Goal: Task Accomplishment & Management: Use online tool/utility

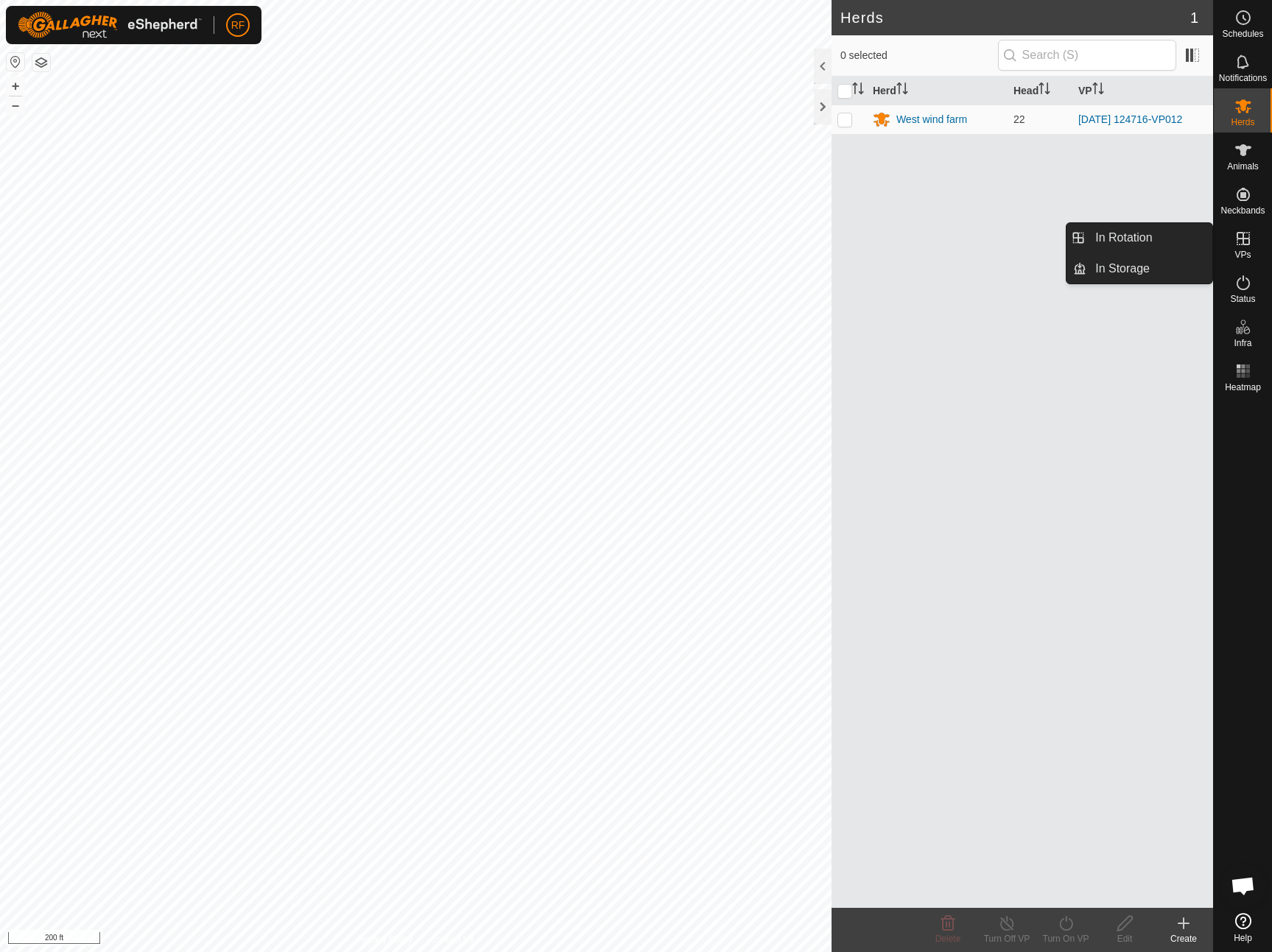
click at [1242, 241] on icon at bounding box center [1243, 239] width 18 height 18
drag, startPoint x: 1239, startPoint y: 242, endPoint x: 1210, endPoint y: 242, distance: 29.0
click at [1239, 242] on icon at bounding box center [1243, 239] width 18 height 18
click at [1144, 241] on link "In Rotation" at bounding box center [1149, 238] width 126 height 30
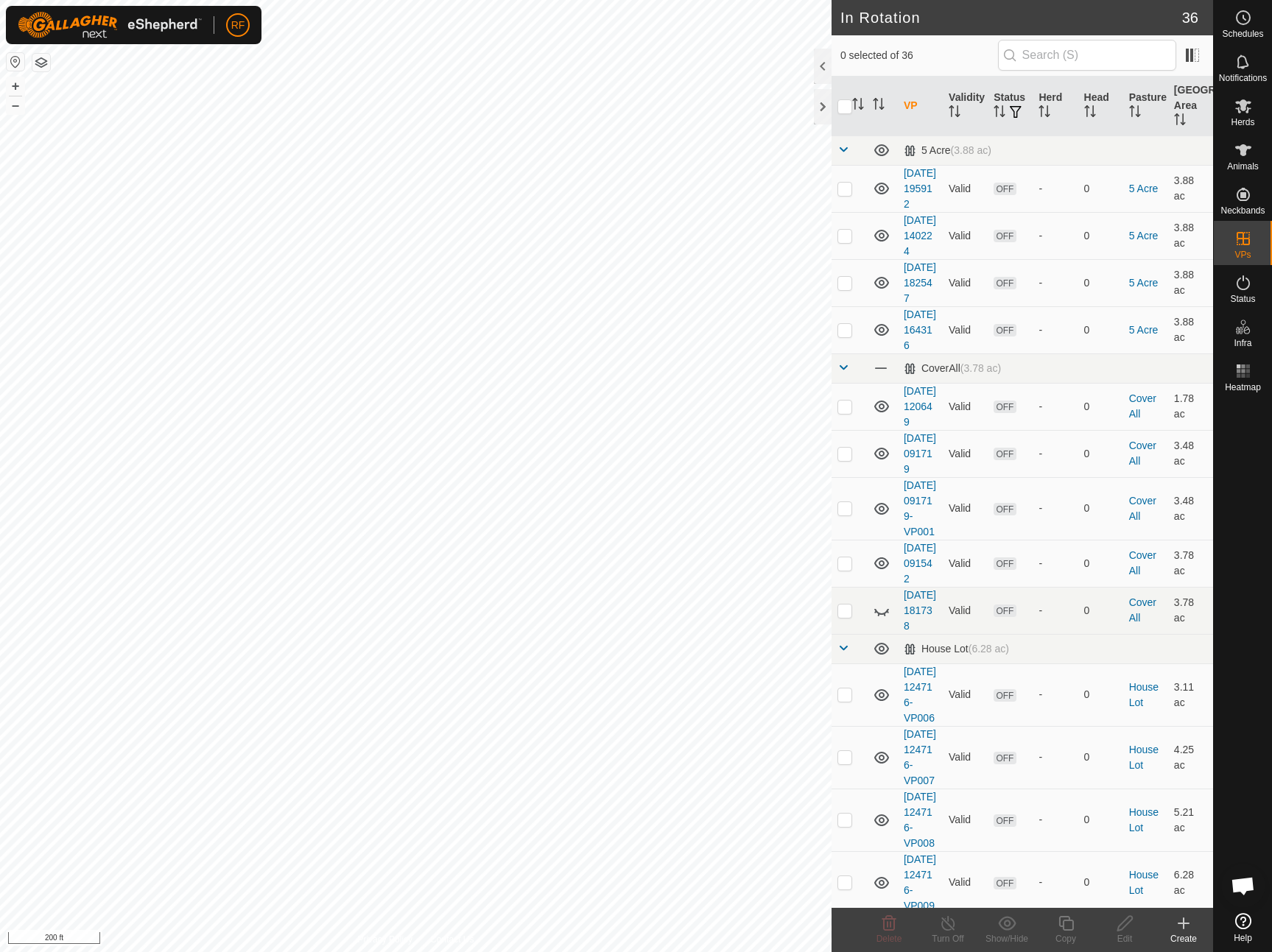
click at [1185, 922] on icon at bounding box center [1184, 923] width 18 height 18
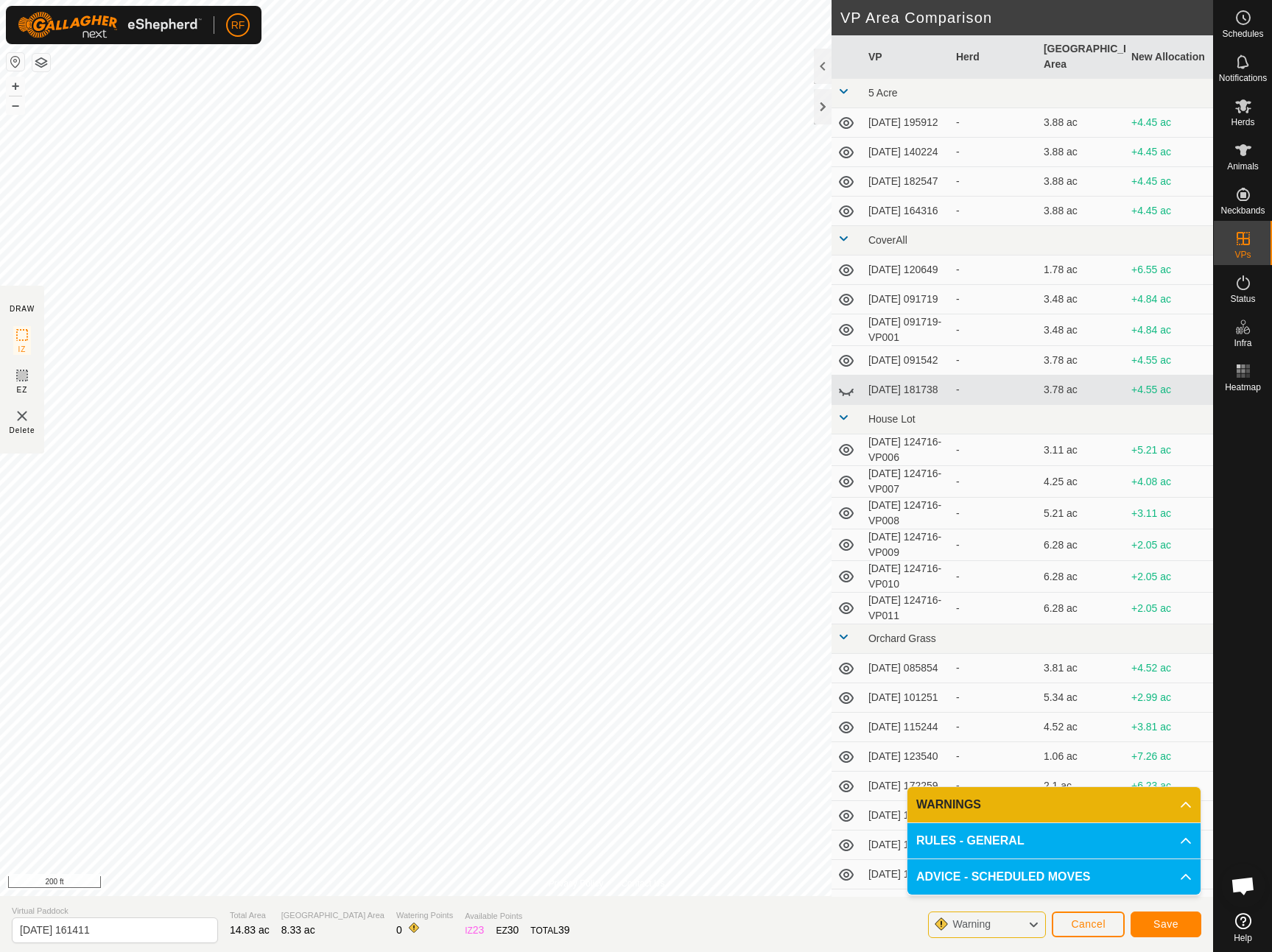
click at [1059, 810] on p-accordion-header "WARNINGS" at bounding box center [1054, 805] width 293 height 36
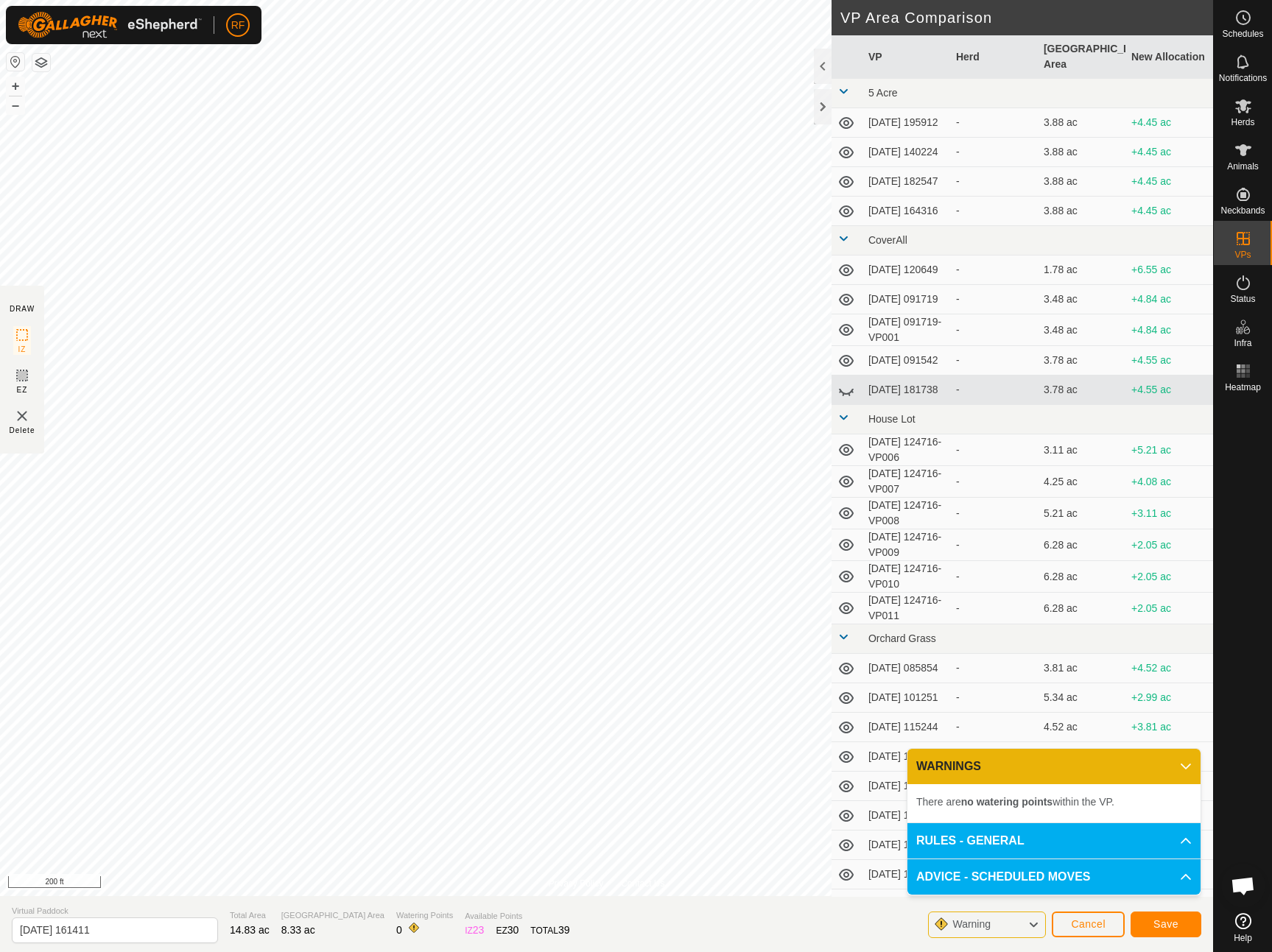
click at [1184, 757] on p-accordion-header "WARNINGS" at bounding box center [1054, 767] width 293 height 36
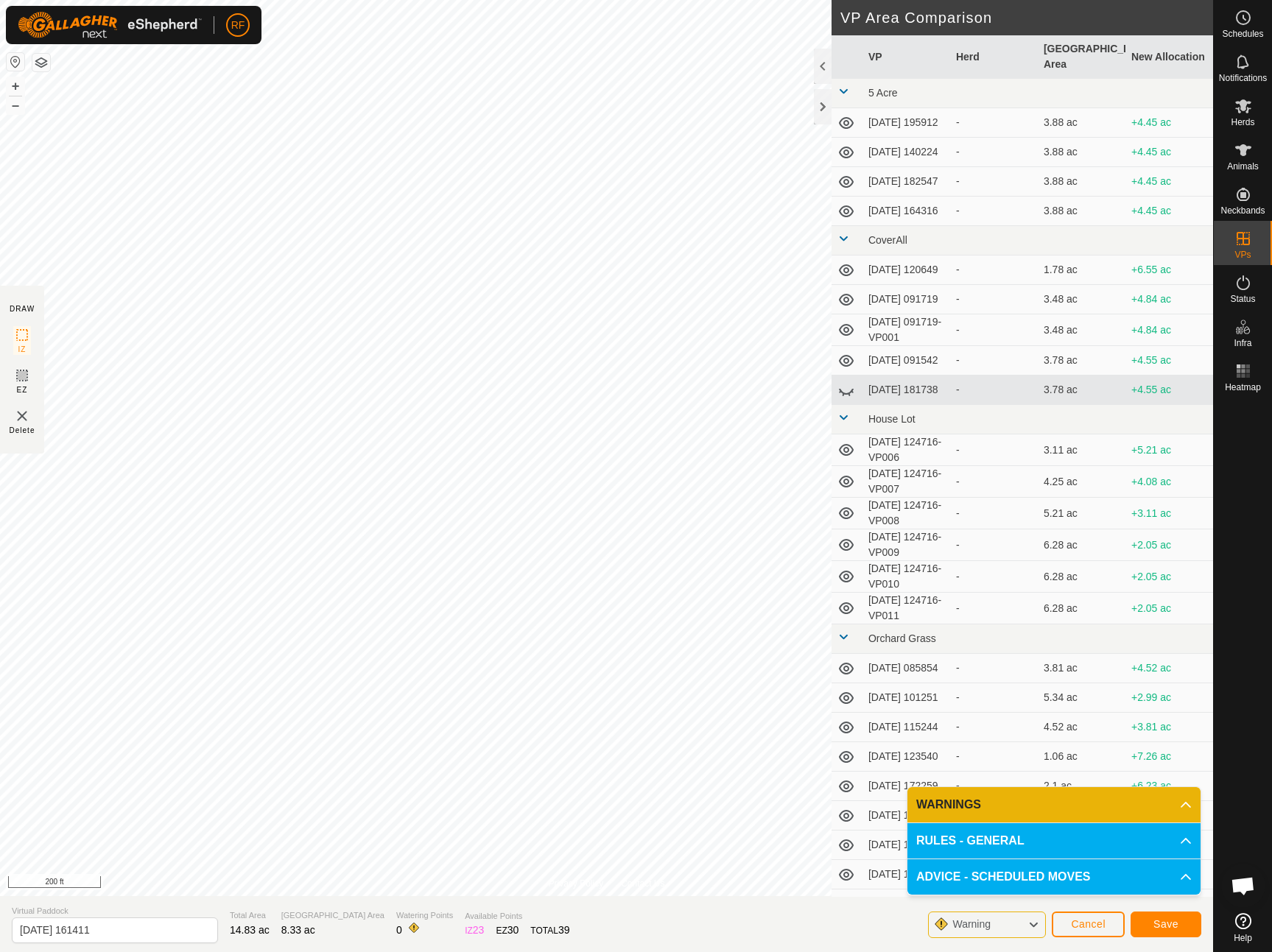
click at [1158, 922] on span "Save" at bounding box center [1166, 924] width 25 height 12
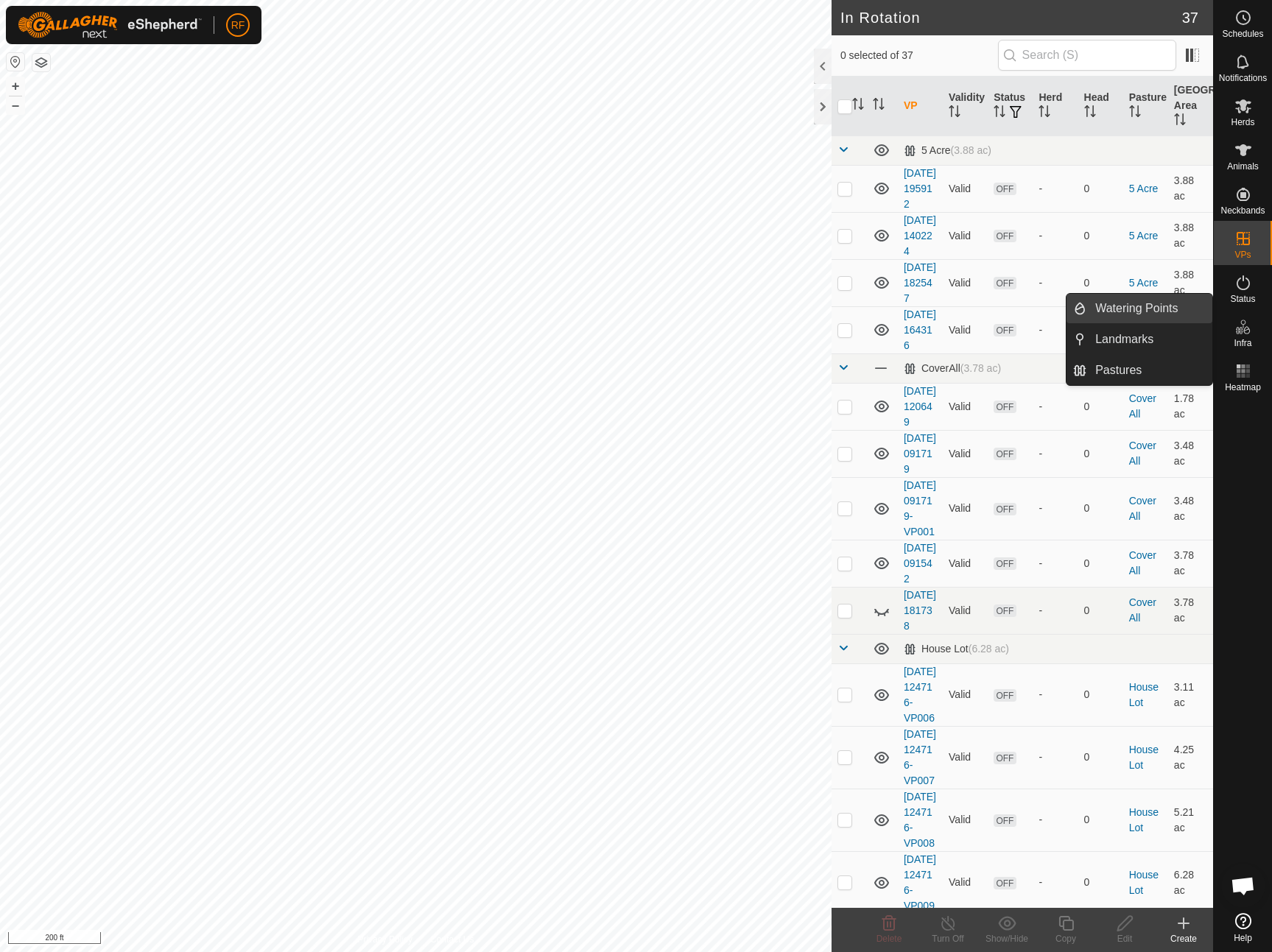
click at [1149, 311] on link "Watering Points" at bounding box center [1149, 308] width 126 height 30
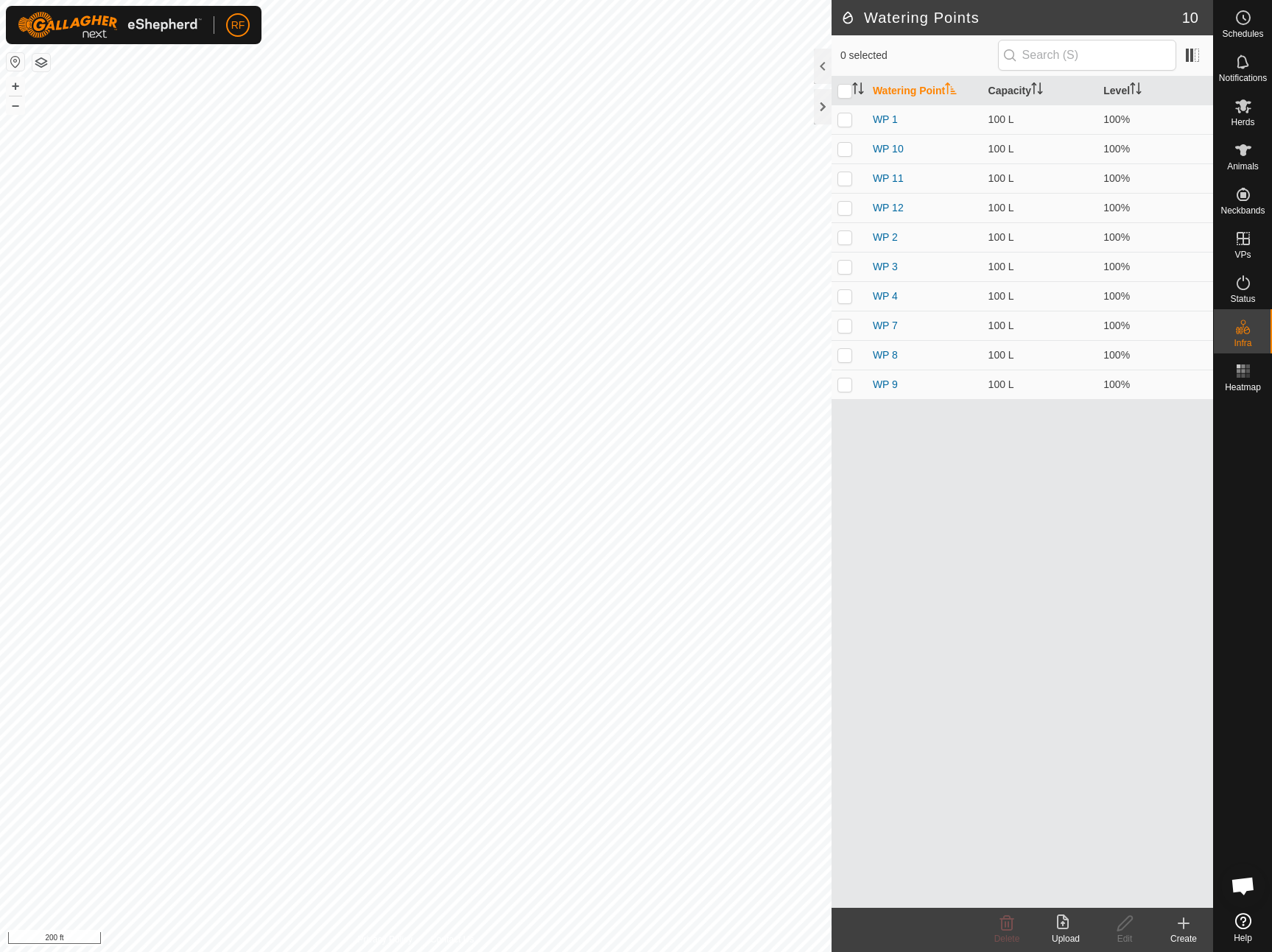
click at [1184, 922] on icon at bounding box center [1184, 923] width 0 height 10
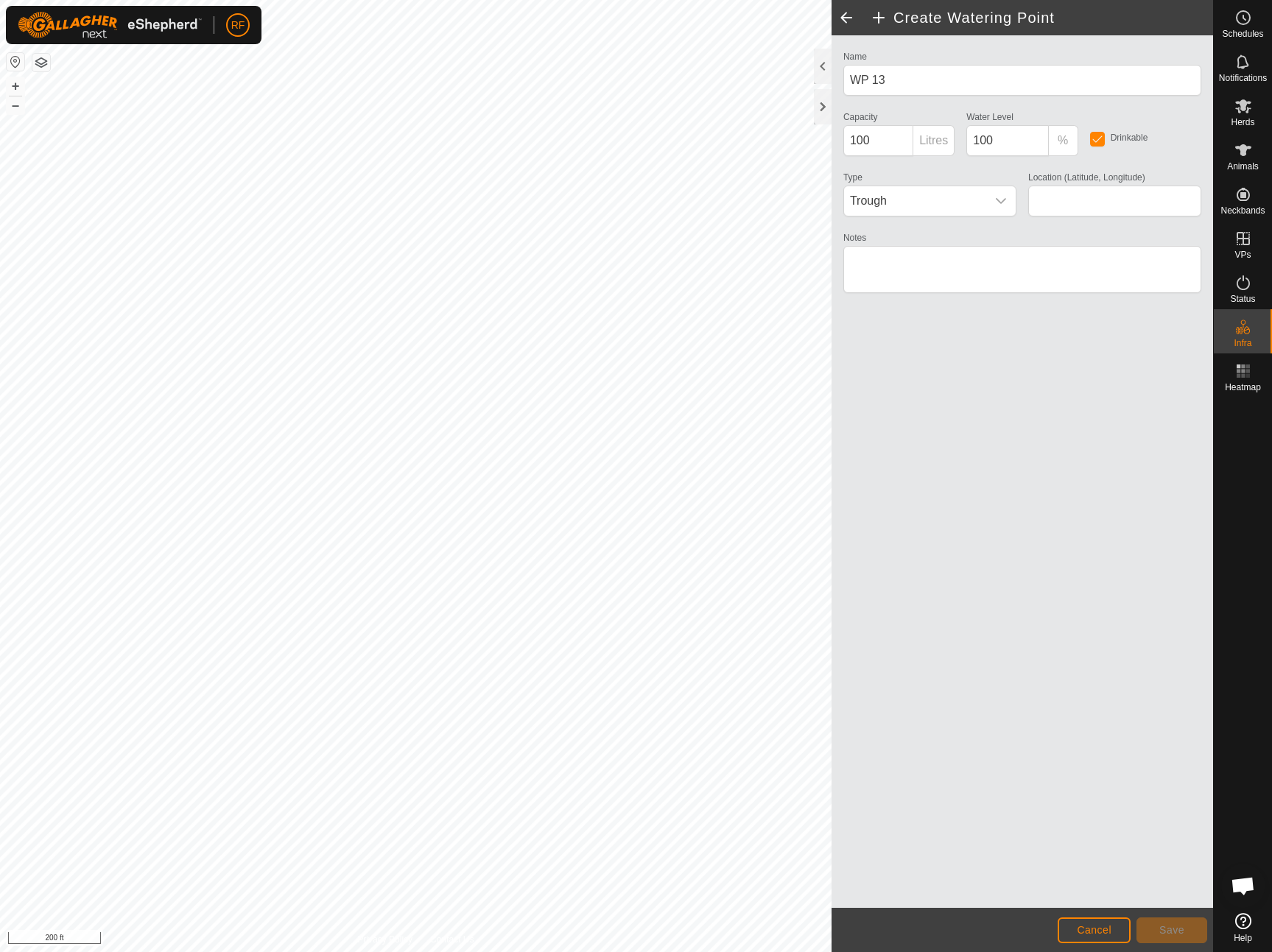
type input "42.837765, -74.789693"
click at [1177, 931] on span "Save" at bounding box center [1172, 930] width 25 height 12
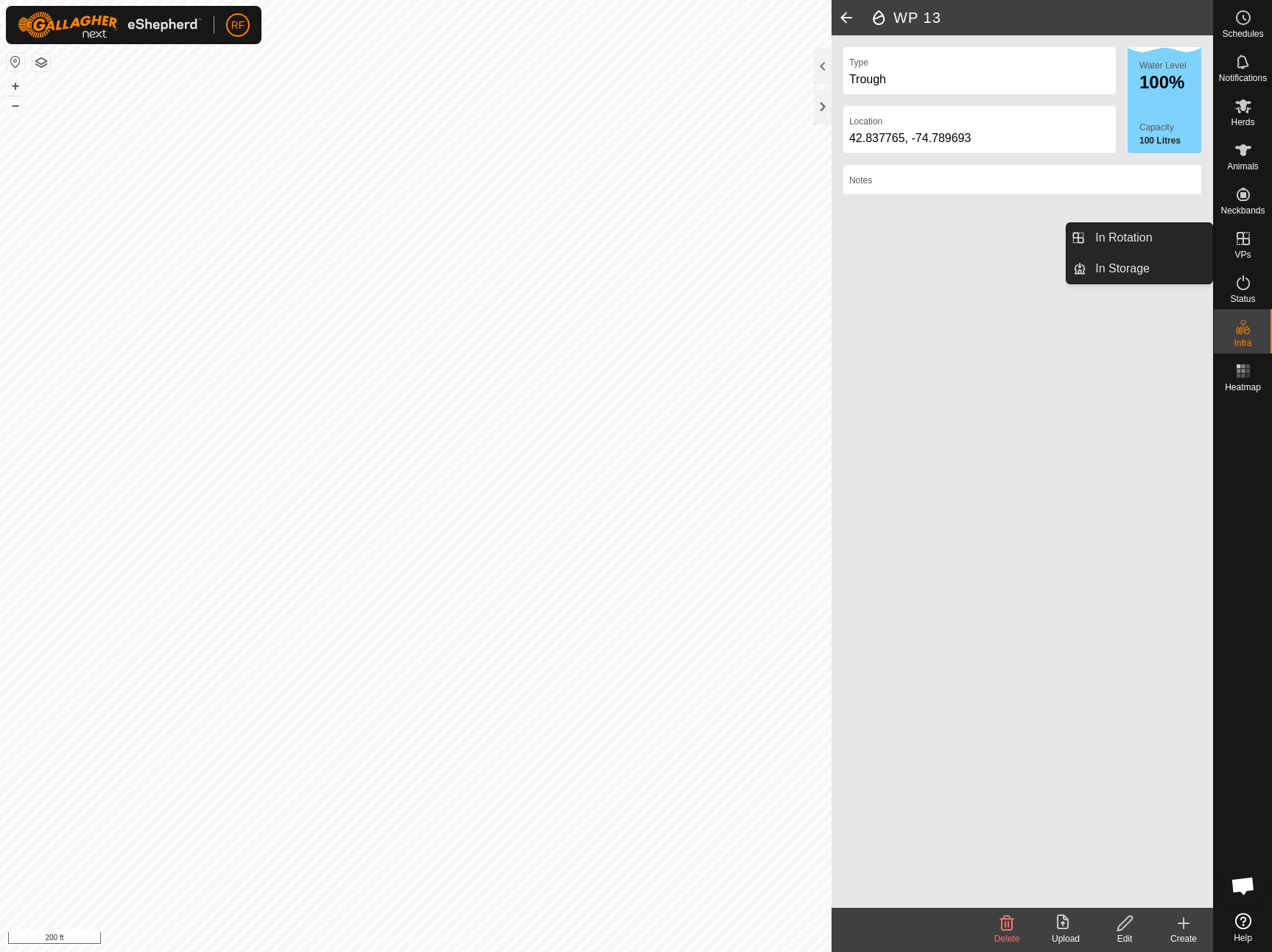
click at [1249, 239] on icon at bounding box center [1243, 239] width 13 height 13
click at [1148, 235] on link "In Rotation" at bounding box center [1149, 238] width 126 height 30
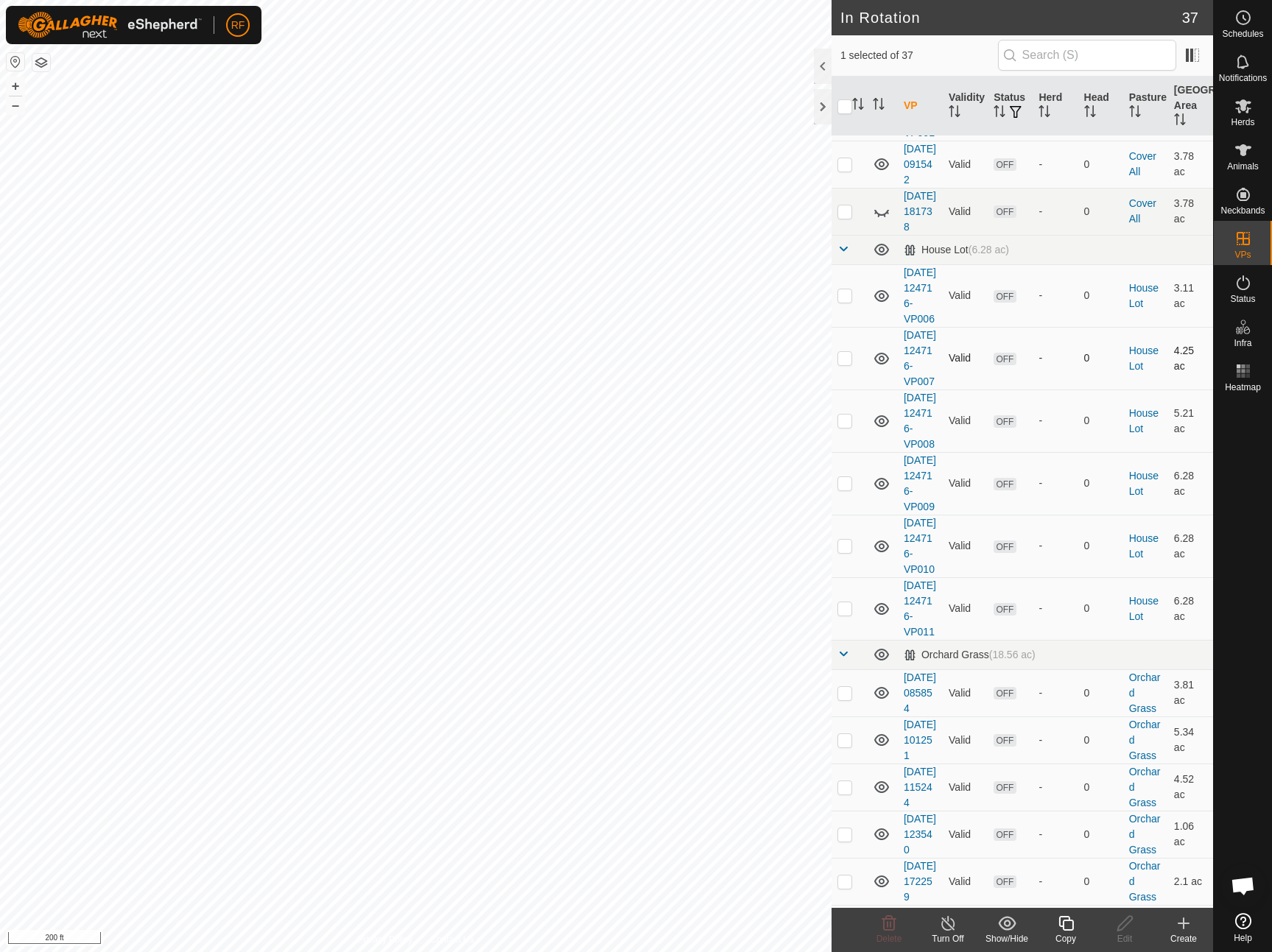
scroll to position [421, 0]
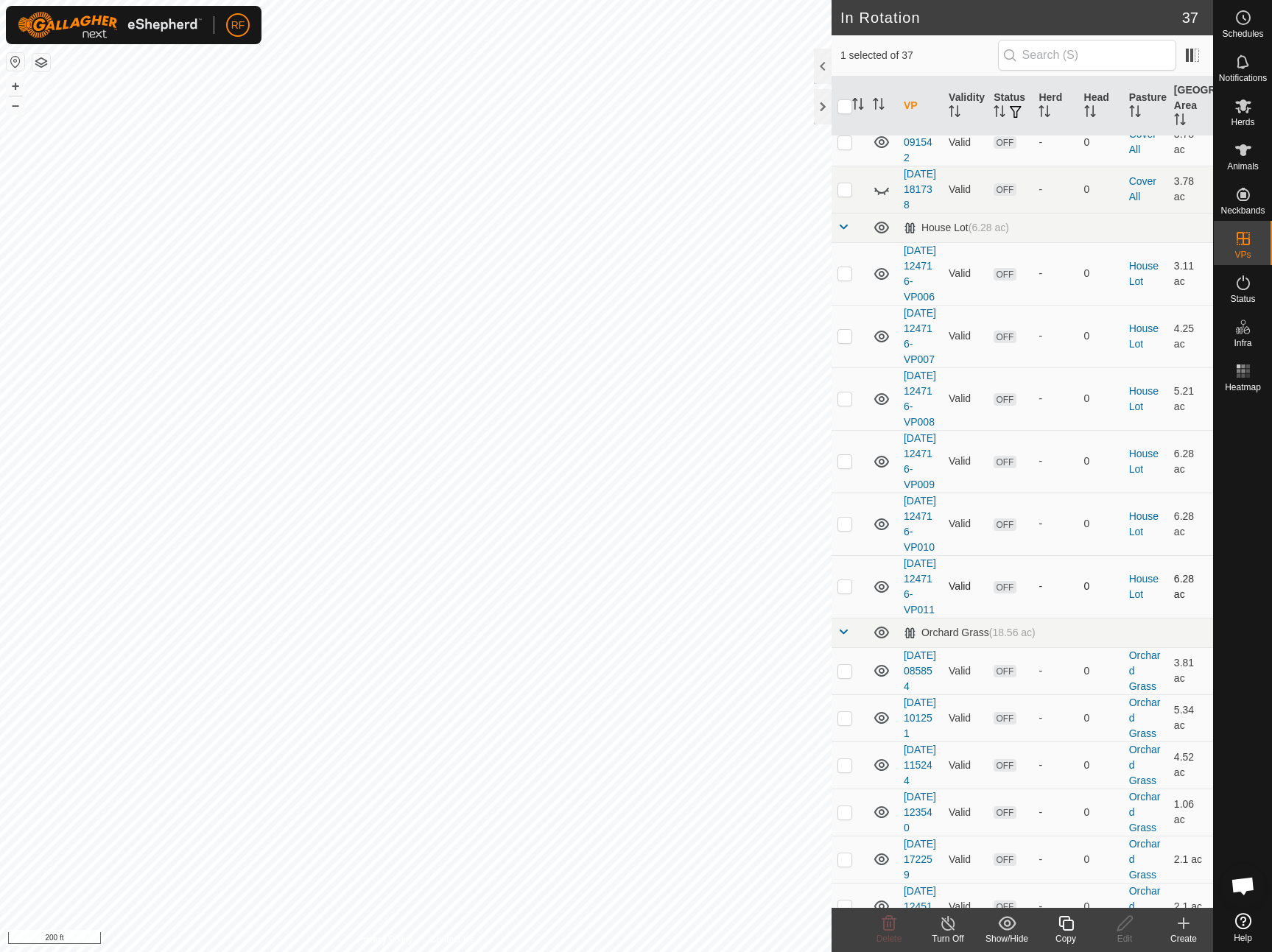
click at [848, 592] on p-checkbox at bounding box center [845, 586] width 15 height 12
checkbox input "false"
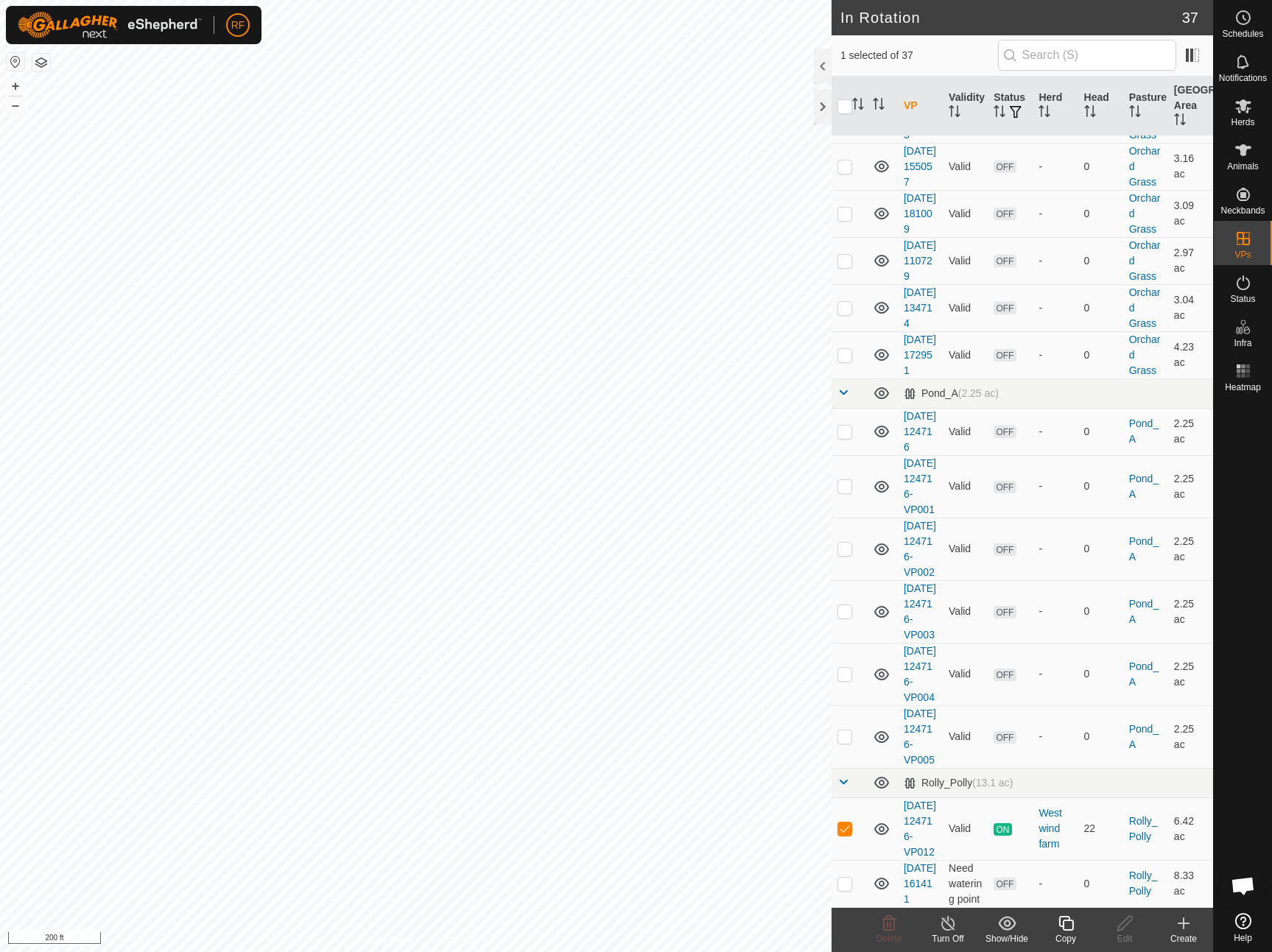
scroll to position [1922, 0]
click at [845, 880] on p-checkbox at bounding box center [845, 884] width 15 height 12
click at [846, 882] on p-checkbox at bounding box center [845, 884] width 15 height 12
click at [843, 878] on p-checkbox at bounding box center [845, 884] width 15 height 12
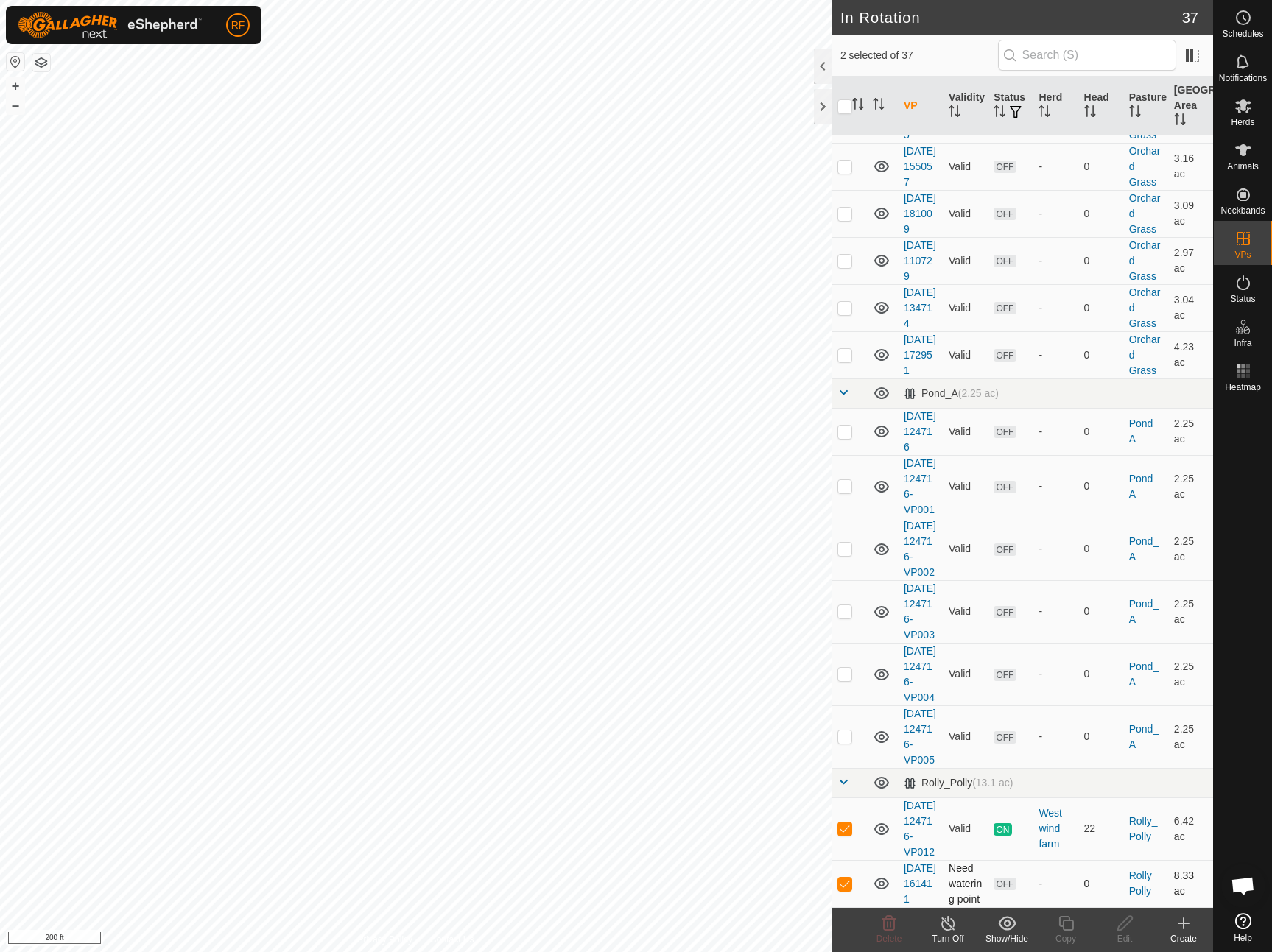
click at [843, 878] on p-checkbox at bounding box center [845, 884] width 15 height 12
checkbox input "false"
click at [1252, 108] on es-mob-svg-icon at bounding box center [1244, 106] width 27 height 24
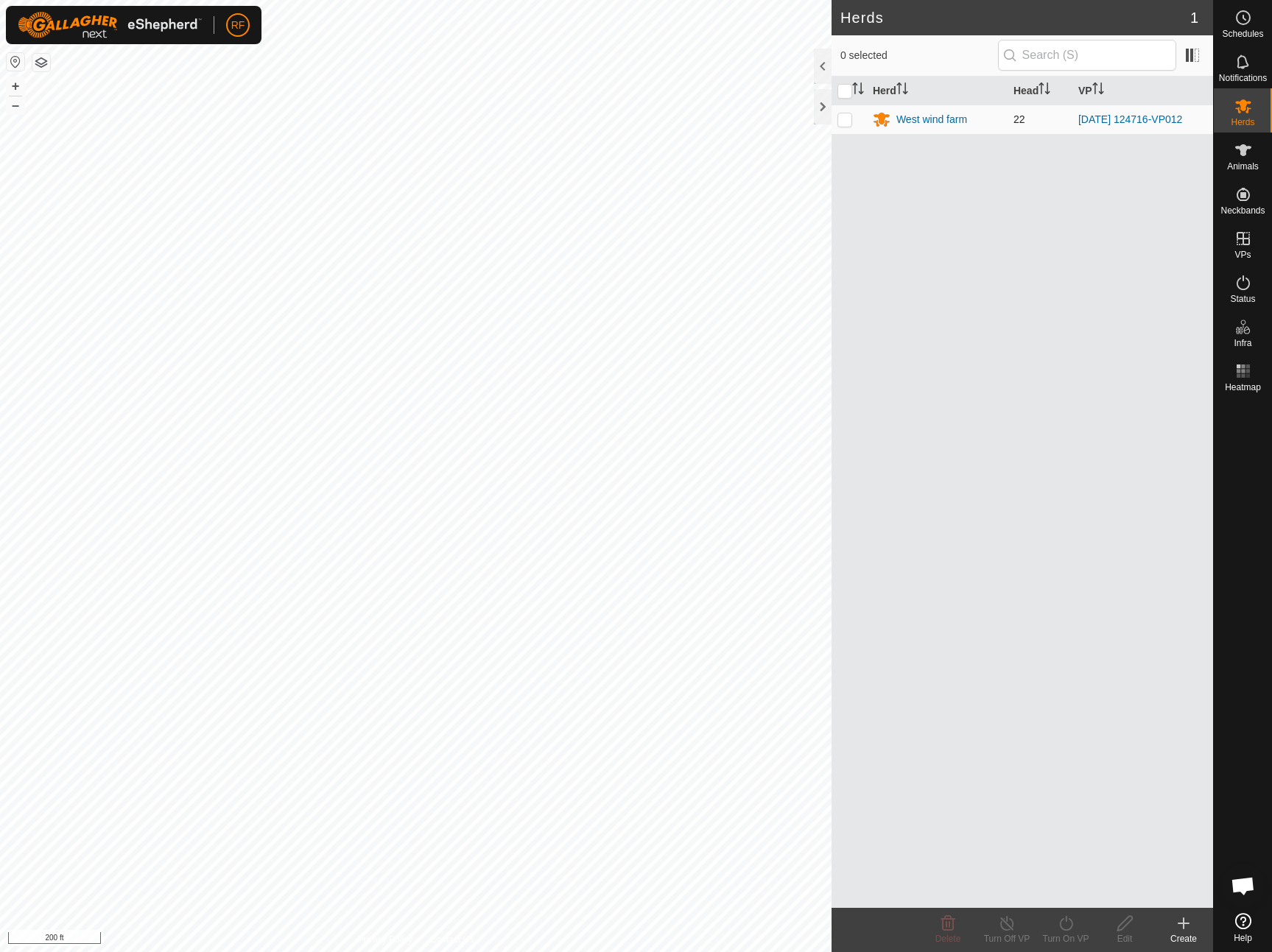
click at [839, 121] on p-checkbox at bounding box center [845, 120] width 15 height 12
checkbox input "true"
click at [1063, 925] on icon at bounding box center [1066, 923] width 19 height 18
click at [1064, 898] on link "Now" at bounding box center [1110, 891] width 146 height 30
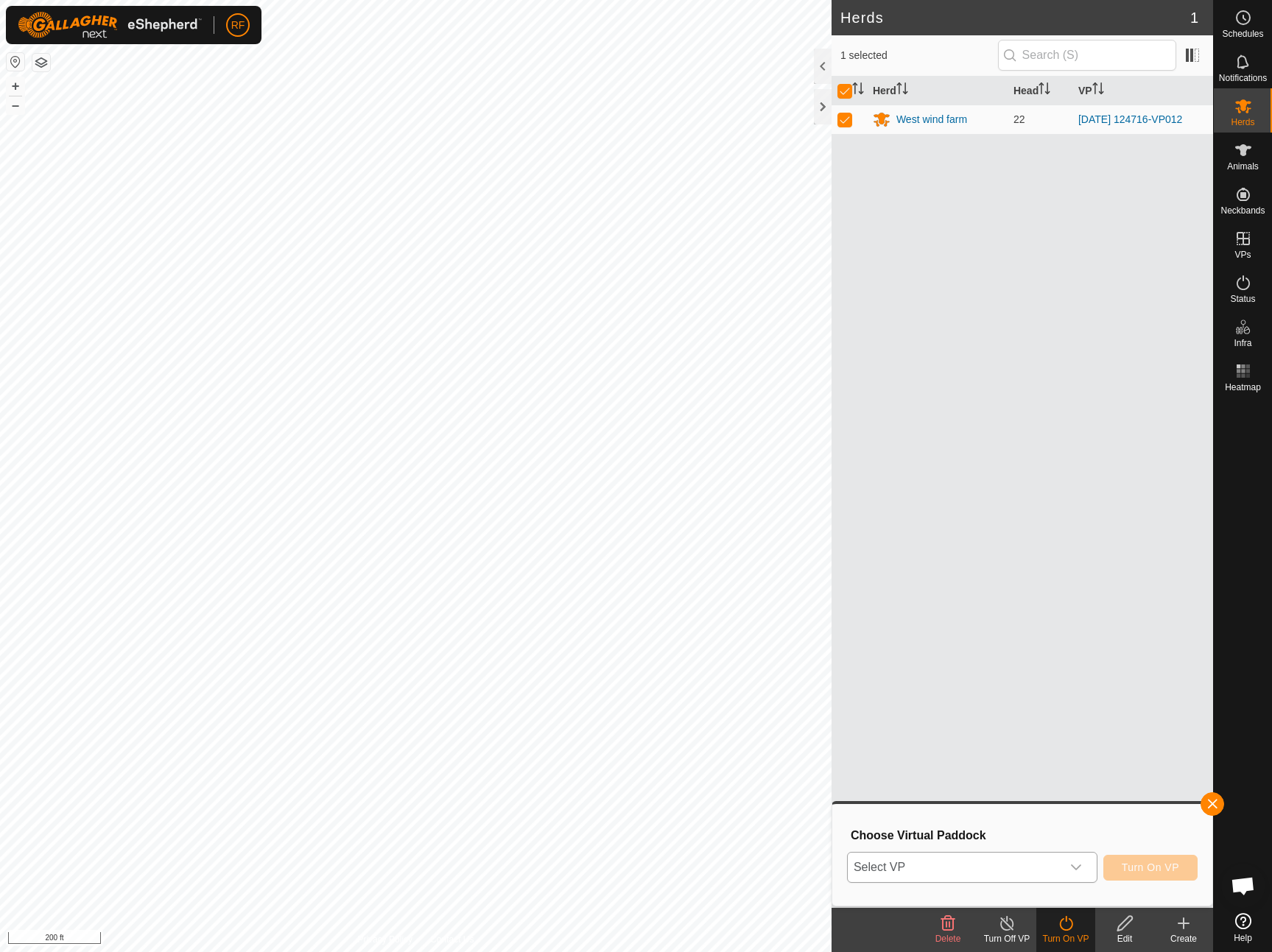
click at [1067, 871] on div "dropdown trigger" at bounding box center [1076, 867] width 30 height 30
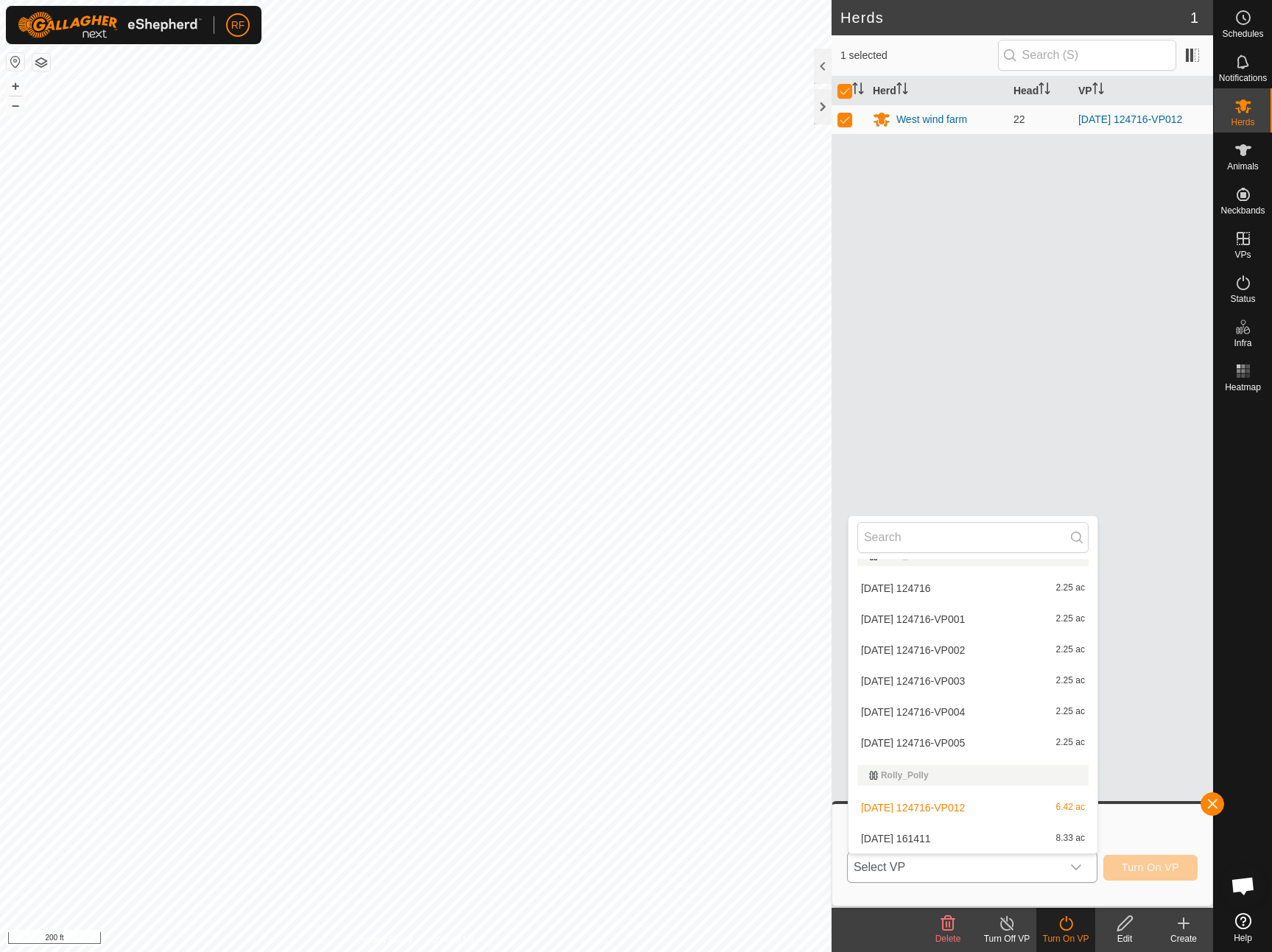
scroll to position [1052, 0]
click at [881, 836] on li "[DATE] 161411 8.33 ac" at bounding box center [972, 839] width 249 height 30
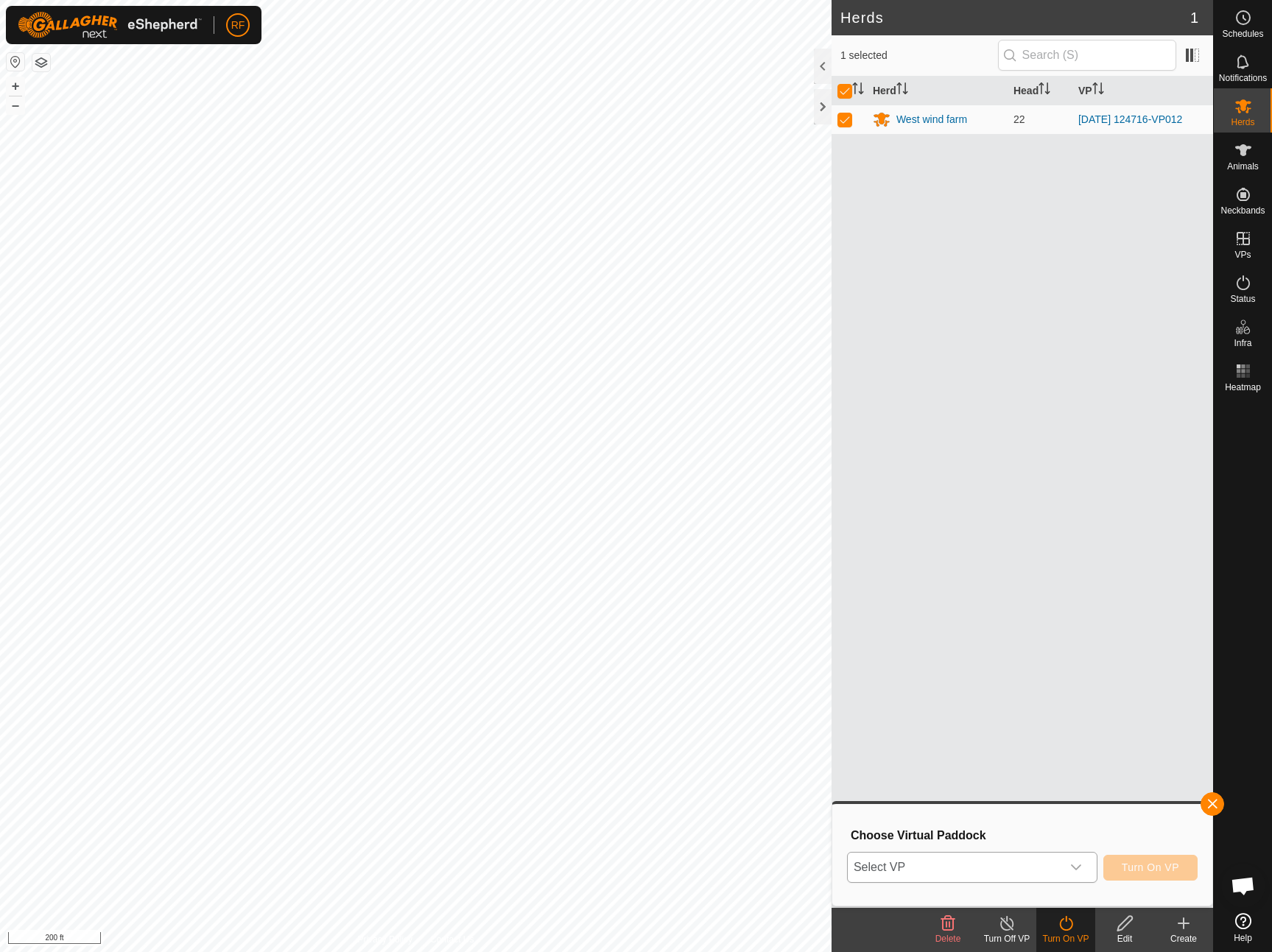
scroll to position [1051, 0]
click at [1162, 864] on span "Turn On VP" at bounding box center [1150, 867] width 57 height 12
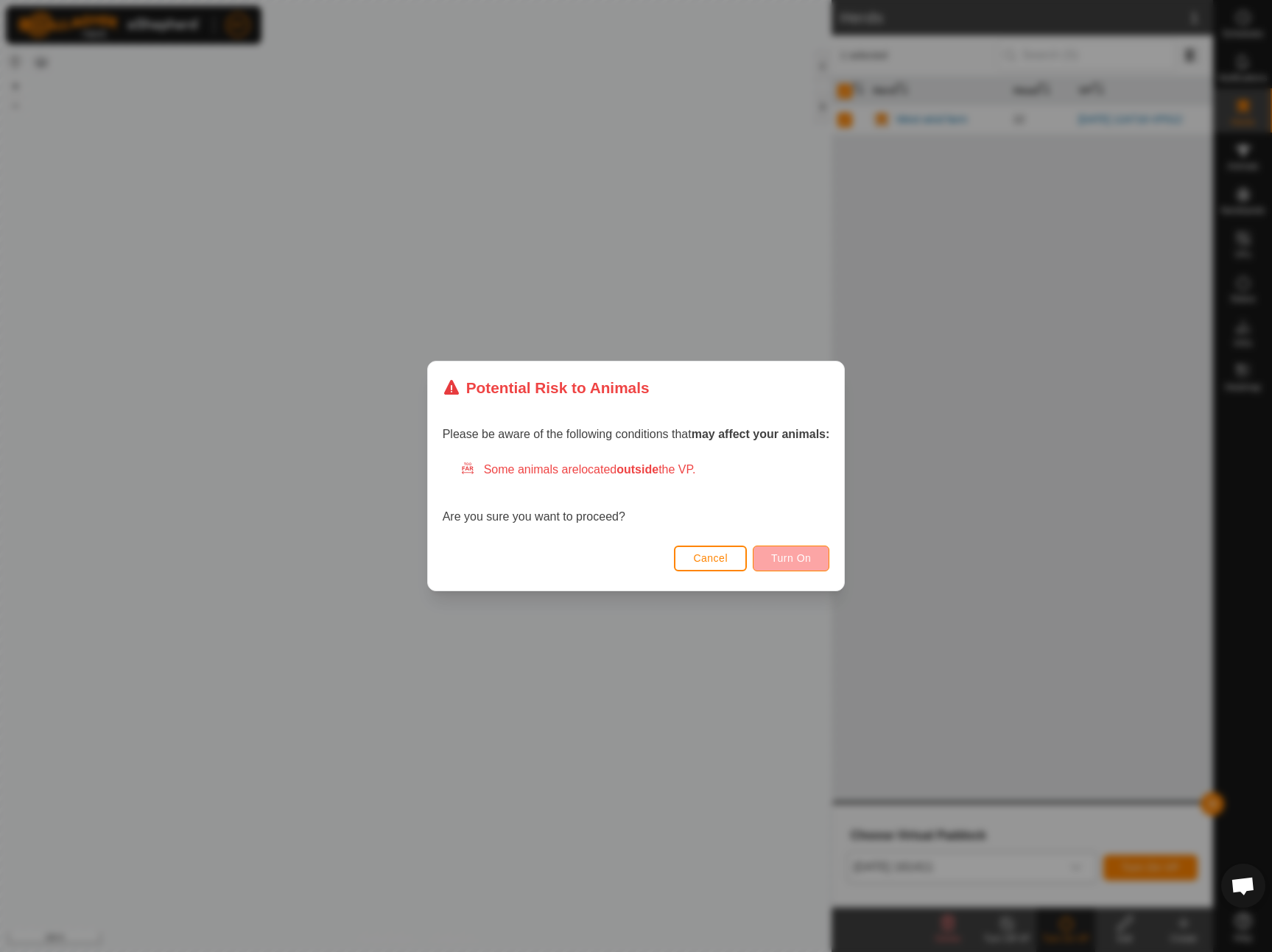
click at [774, 560] on span "Turn On" at bounding box center [790, 558] width 39 height 12
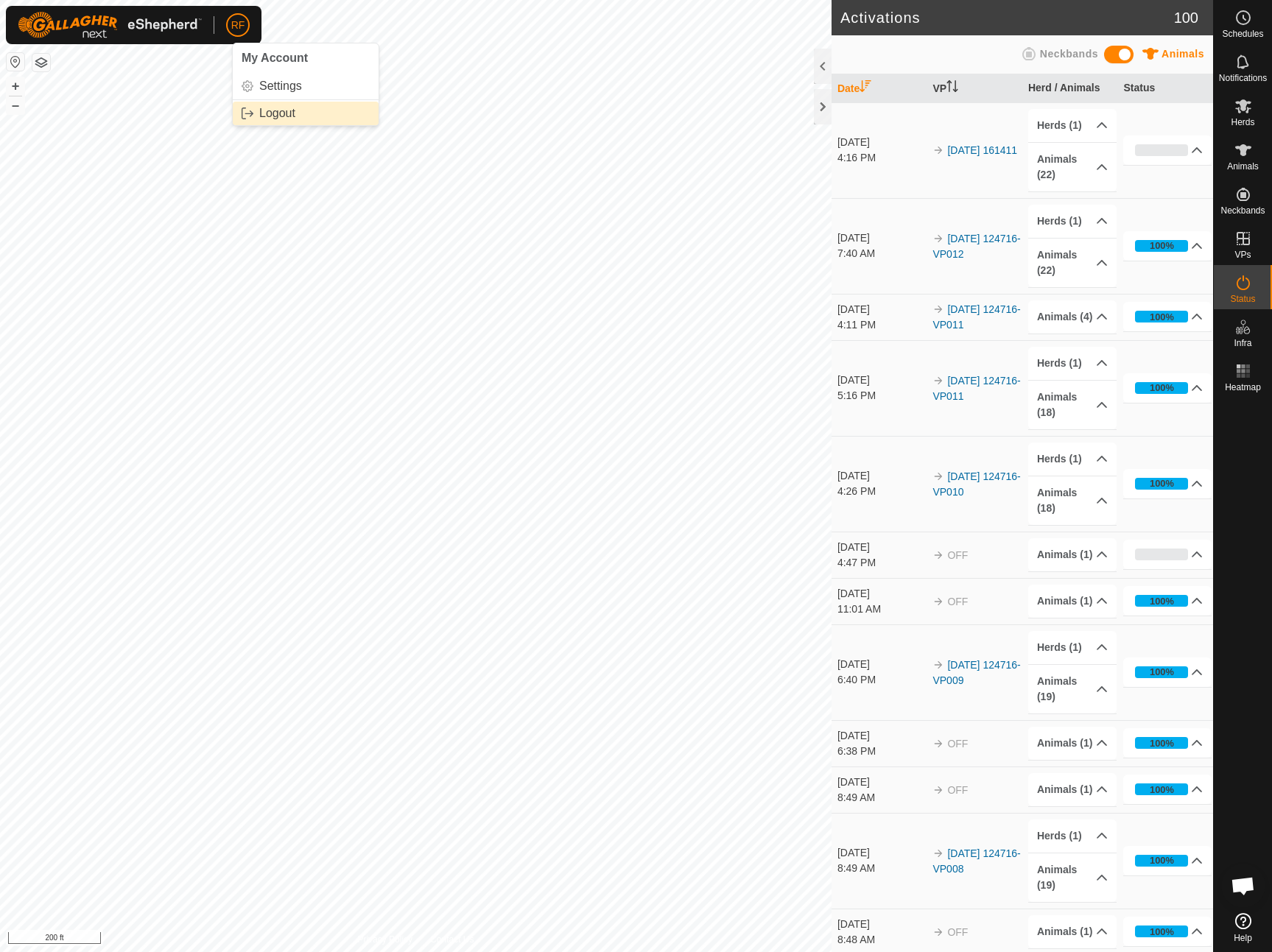
click at [265, 114] on link "Logout" at bounding box center [306, 114] width 146 height 24
